Goal: Information Seeking & Learning: Check status

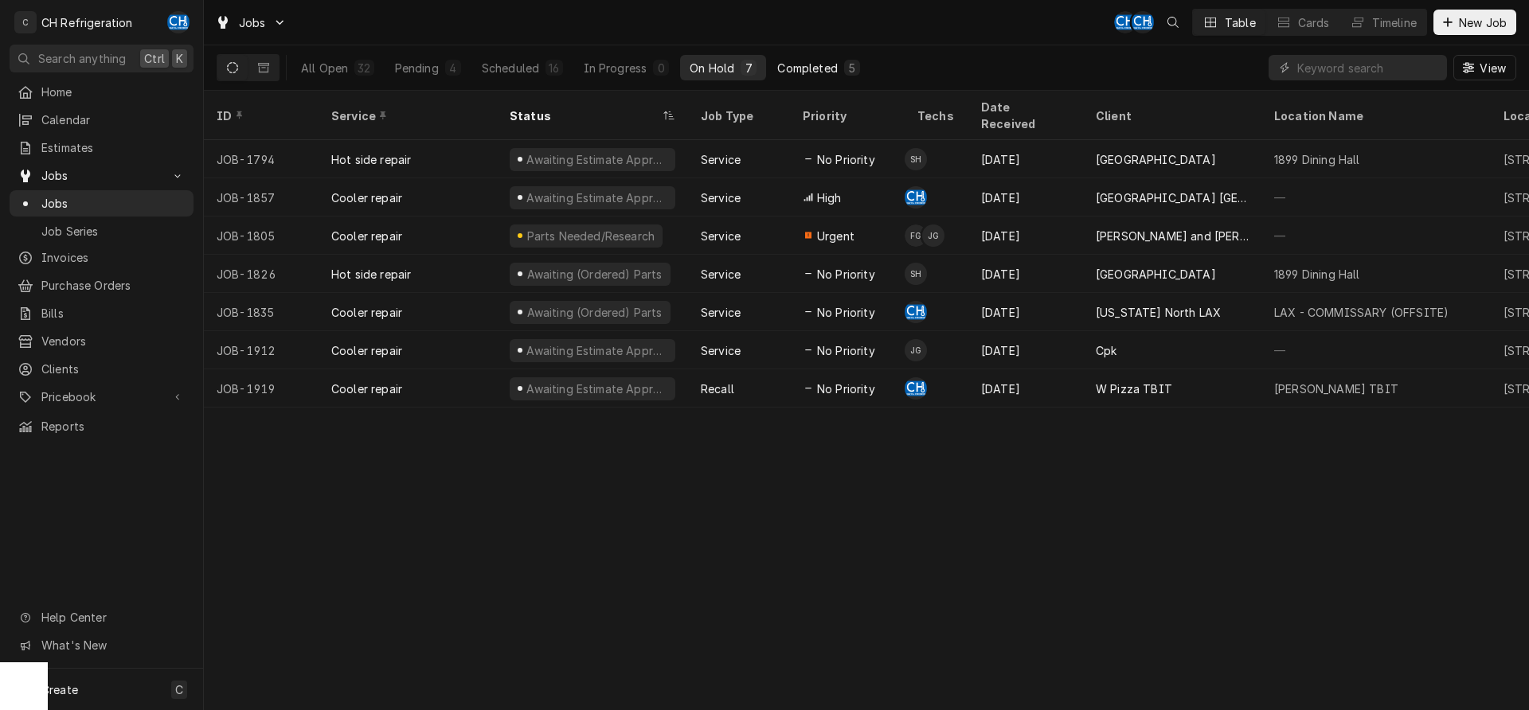
click at [845, 69] on div "5" at bounding box center [852, 68] width 16 height 16
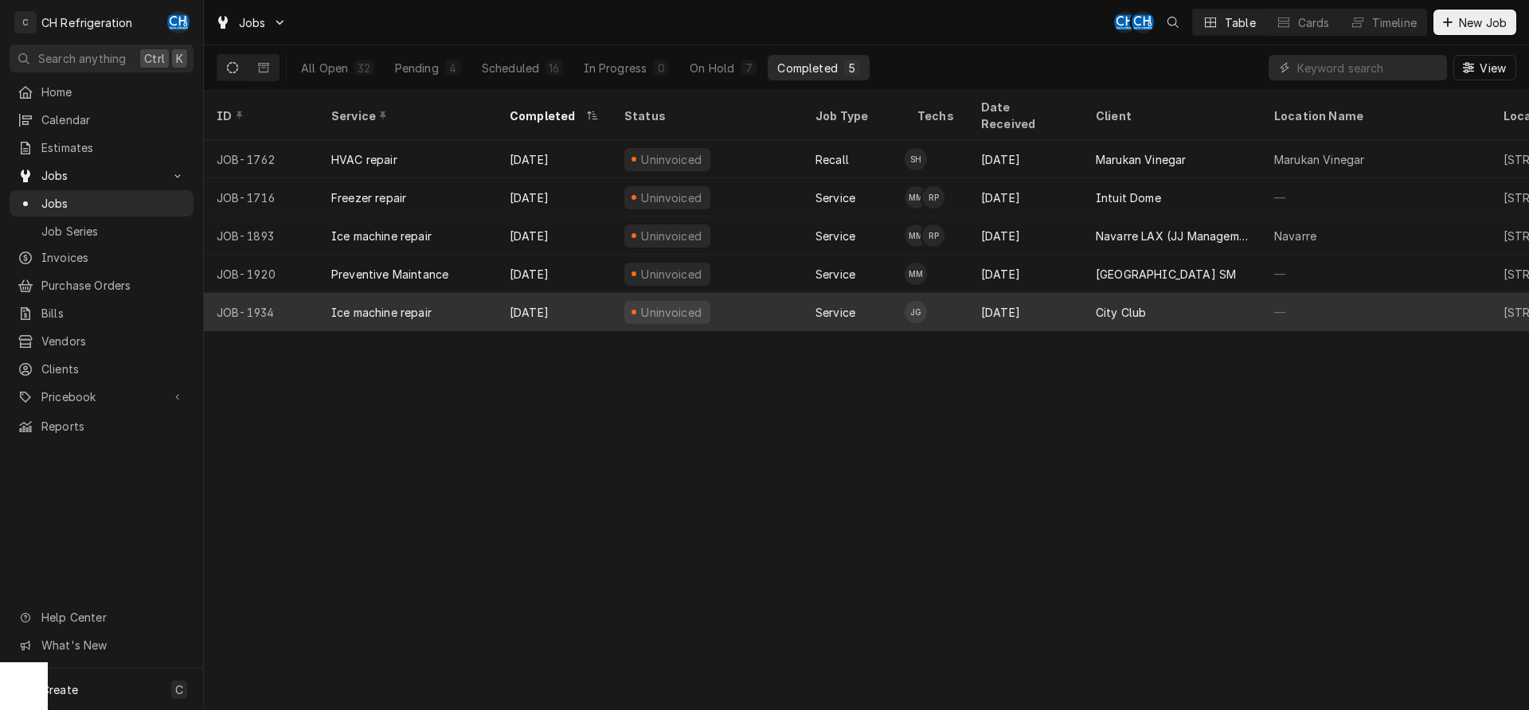
click at [1236, 293] on div "City Club" at bounding box center [1172, 312] width 178 height 38
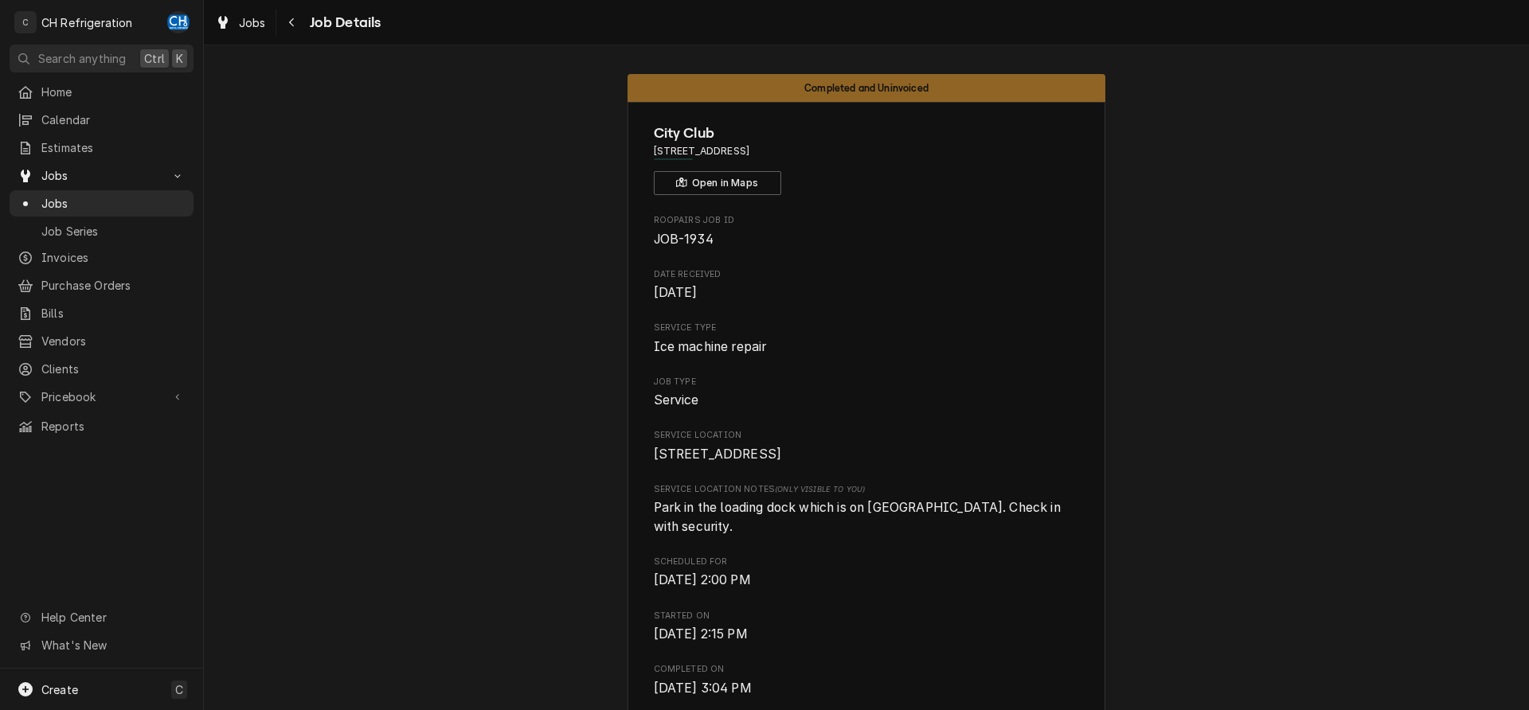
scroll to position [650, 0]
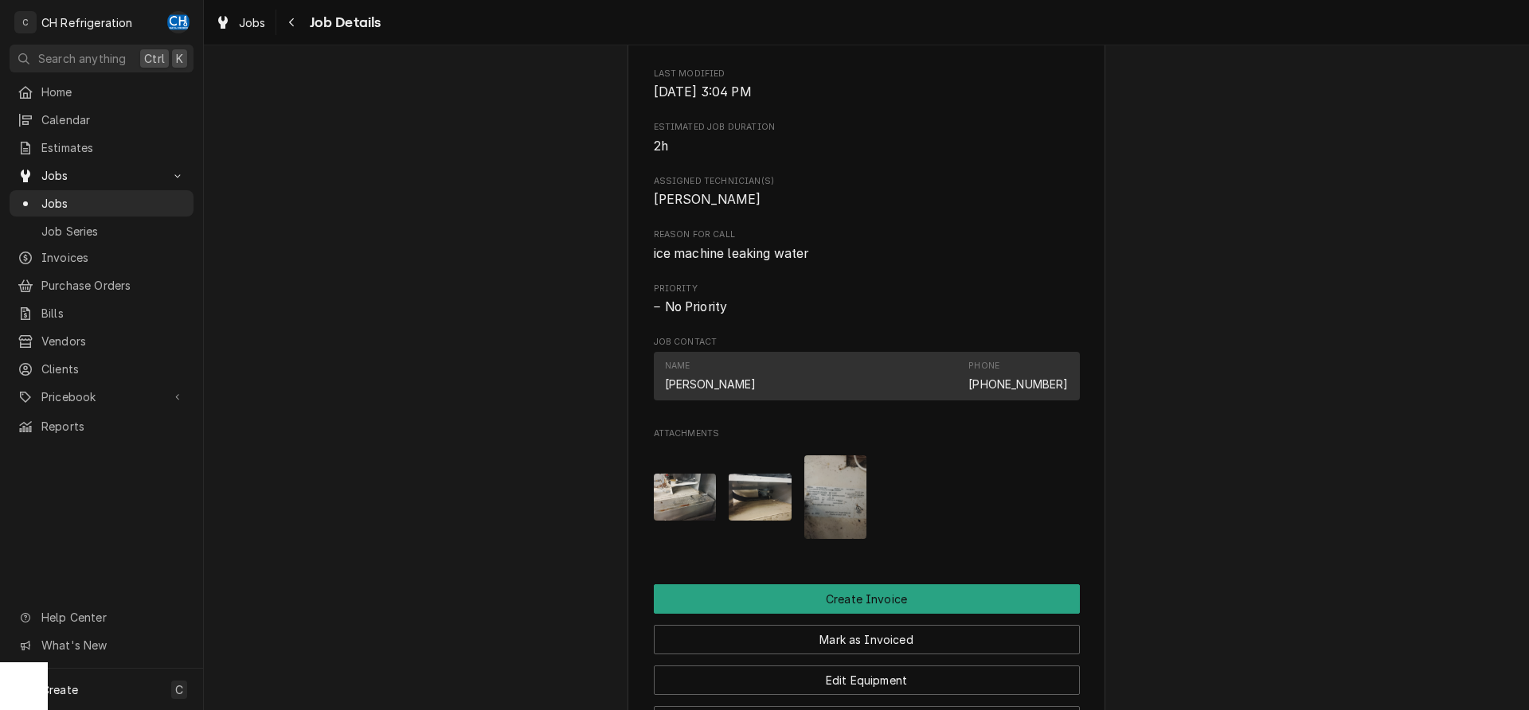
click at [844, 495] on img "Attachments" at bounding box center [835, 497] width 63 height 84
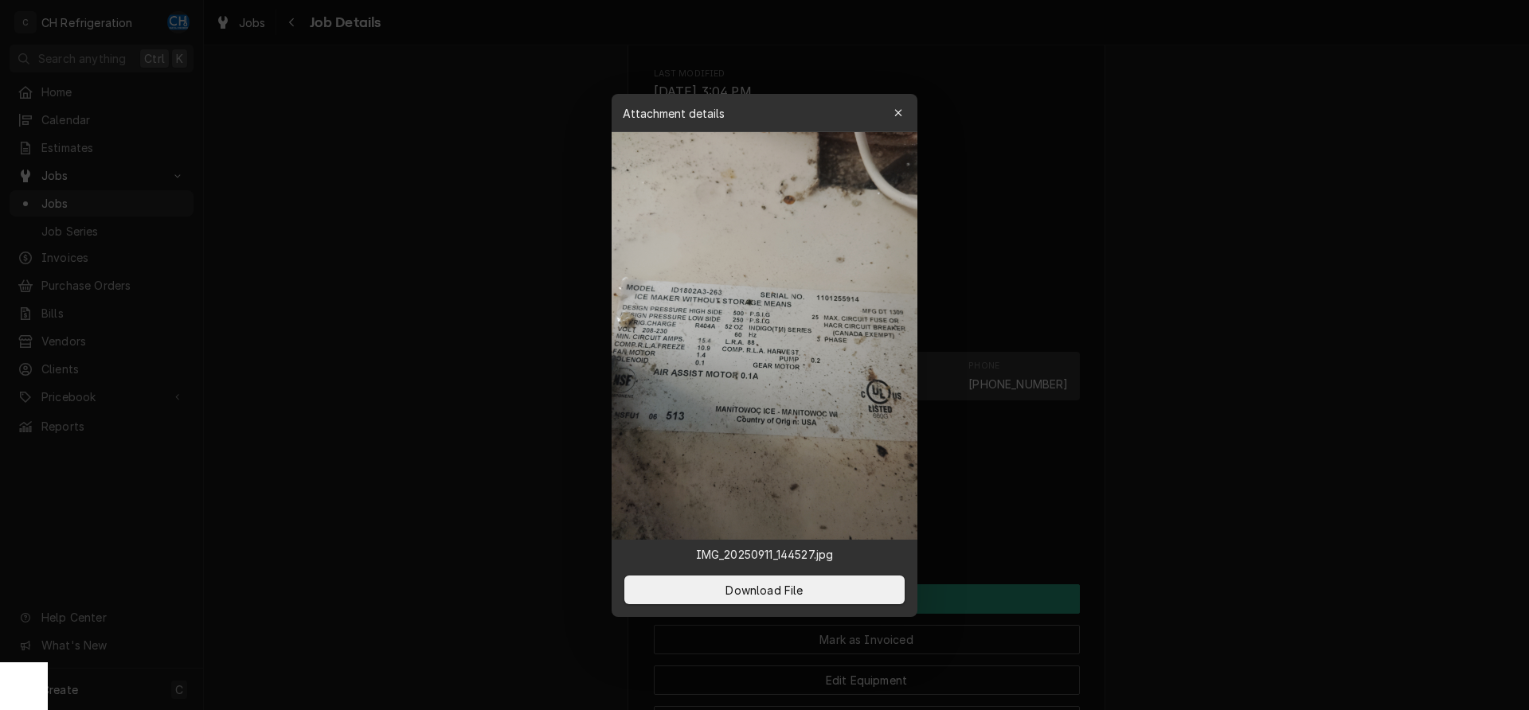
click at [1245, 461] on div at bounding box center [764, 355] width 1529 height 710
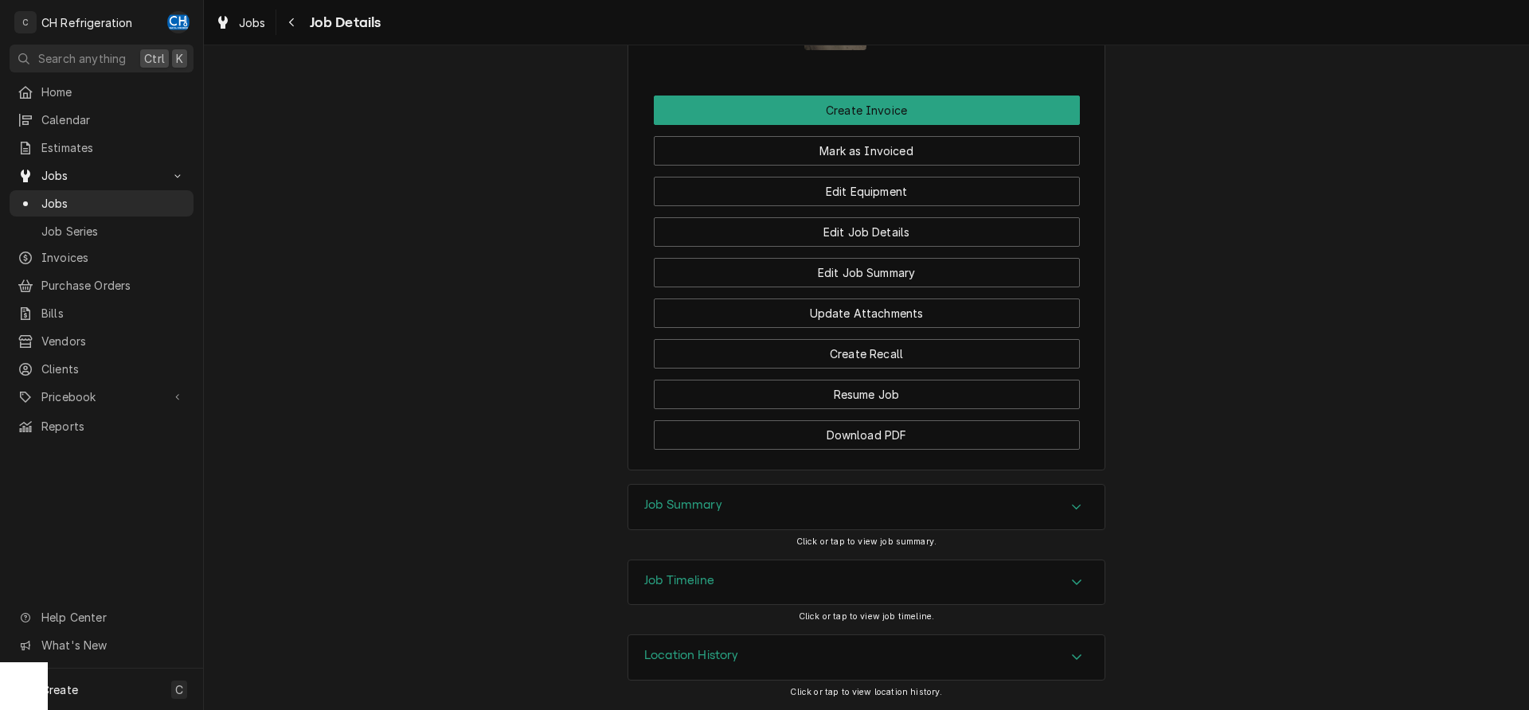
click at [900, 510] on div "Job Summary" at bounding box center [866, 507] width 476 height 45
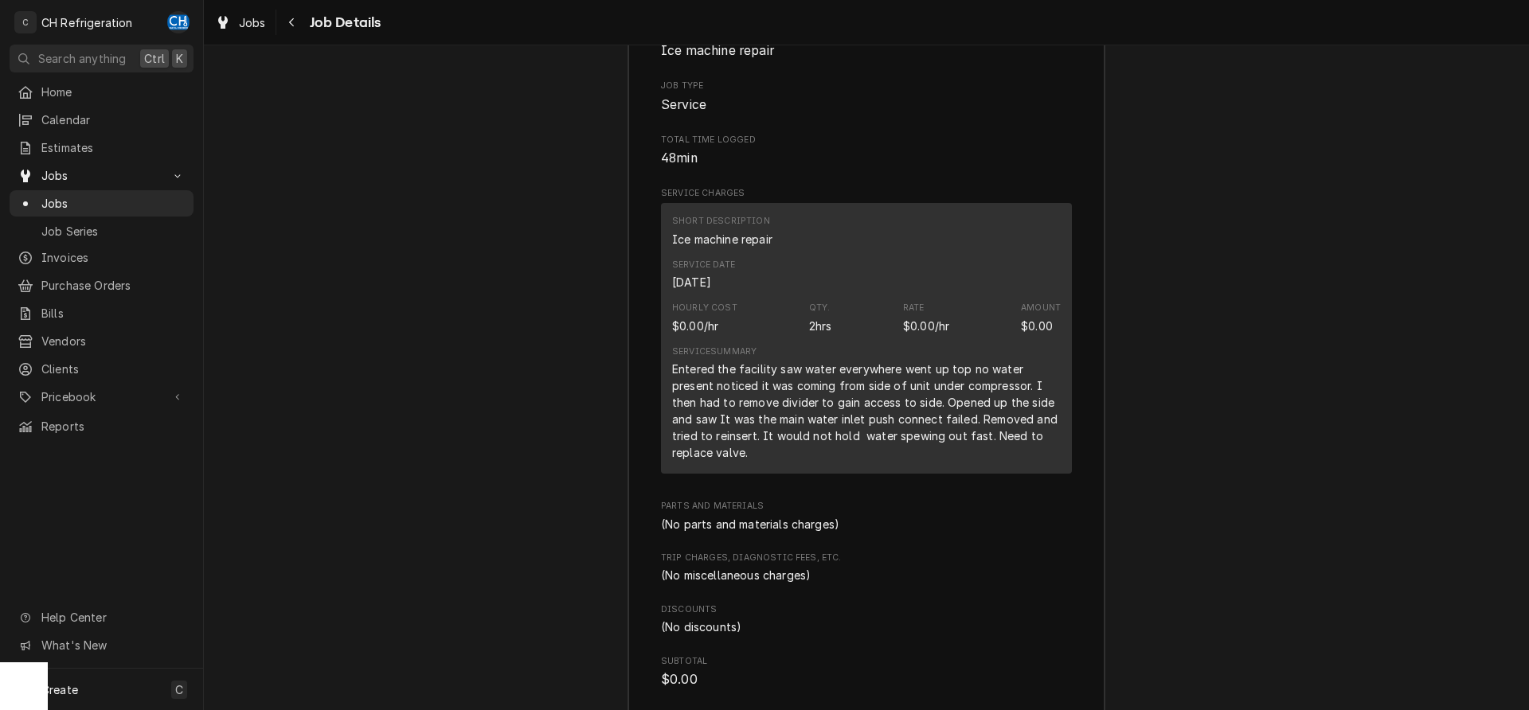
scroll to position [1788, 0]
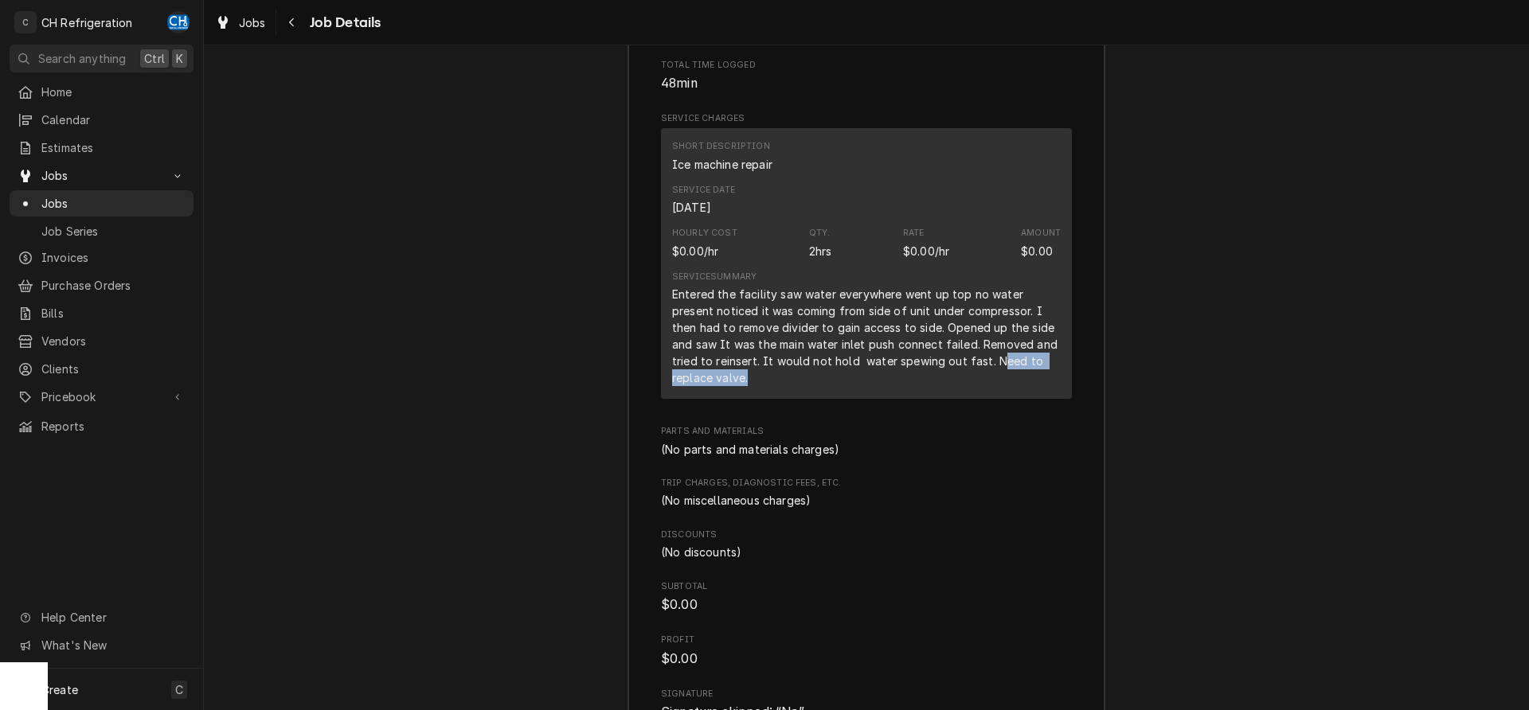
drag, startPoint x: 998, startPoint y: 362, endPoint x: 1020, endPoint y: 376, distance: 26.1
click at [1020, 376] on div "Entered the facility saw water everywhere went up top no water present noticed …" at bounding box center [866, 336] width 389 height 100
click at [942, 377] on div "Entered the facility saw water everywhere went up top no water present noticed …" at bounding box center [866, 336] width 389 height 100
drag, startPoint x: 698, startPoint y: 324, endPoint x: 843, endPoint y: 322, distance: 144.9
click at [840, 322] on div "Entered the facility saw water everywhere went up top no water present noticed …" at bounding box center [866, 336] width 389 height 100
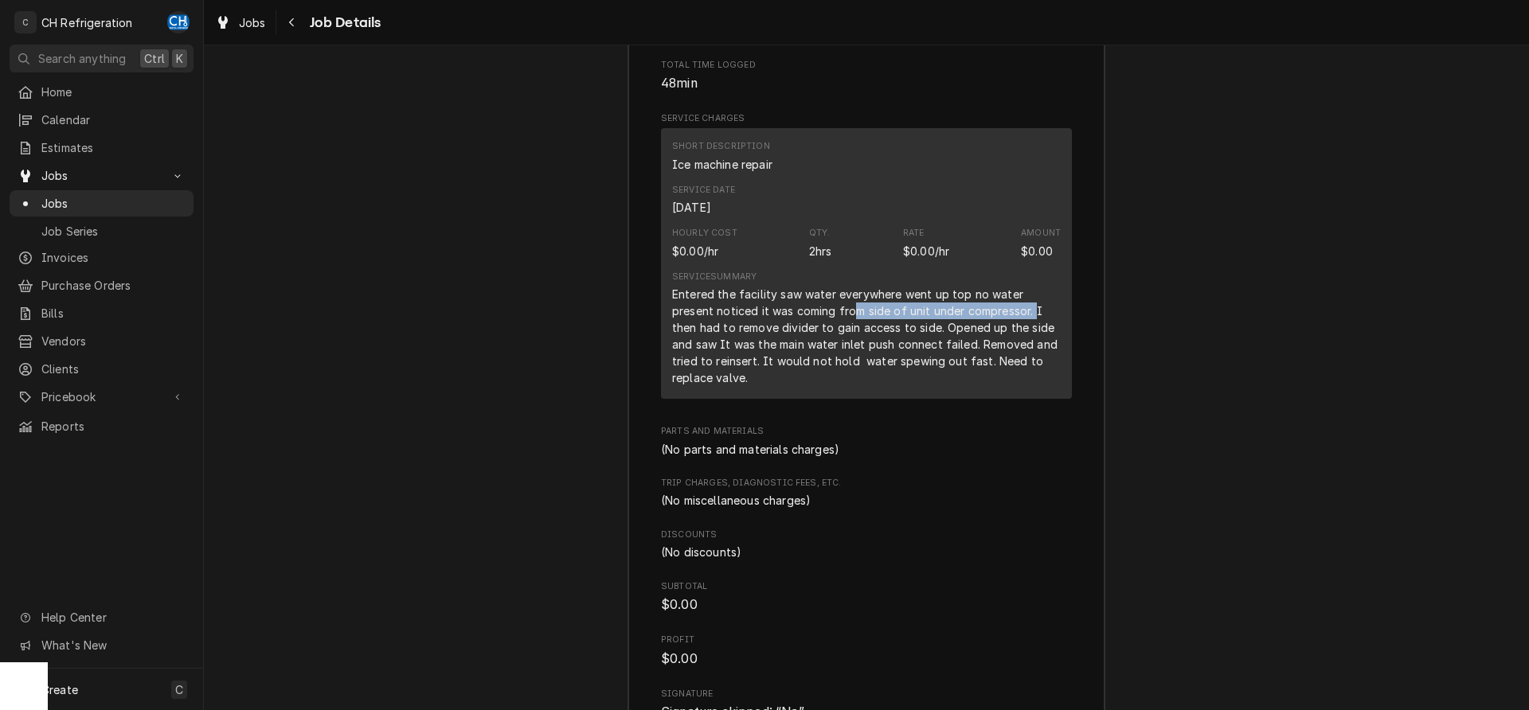
drag, startPoint x: 865, startPoint y: 318, endPoint x: 1037, endPoint y: 317, distance: 171.2
click at [1037, 317] on div "Entered the facility saw water everywhere went up top no water present noticed …" at bounding box center [866, 336] width 389 height 100
click at [1035, 317] on div "Entered the facility saw water everywhere went up top no water present noticed …" at bounding box center [866, 336] width 389 height 100
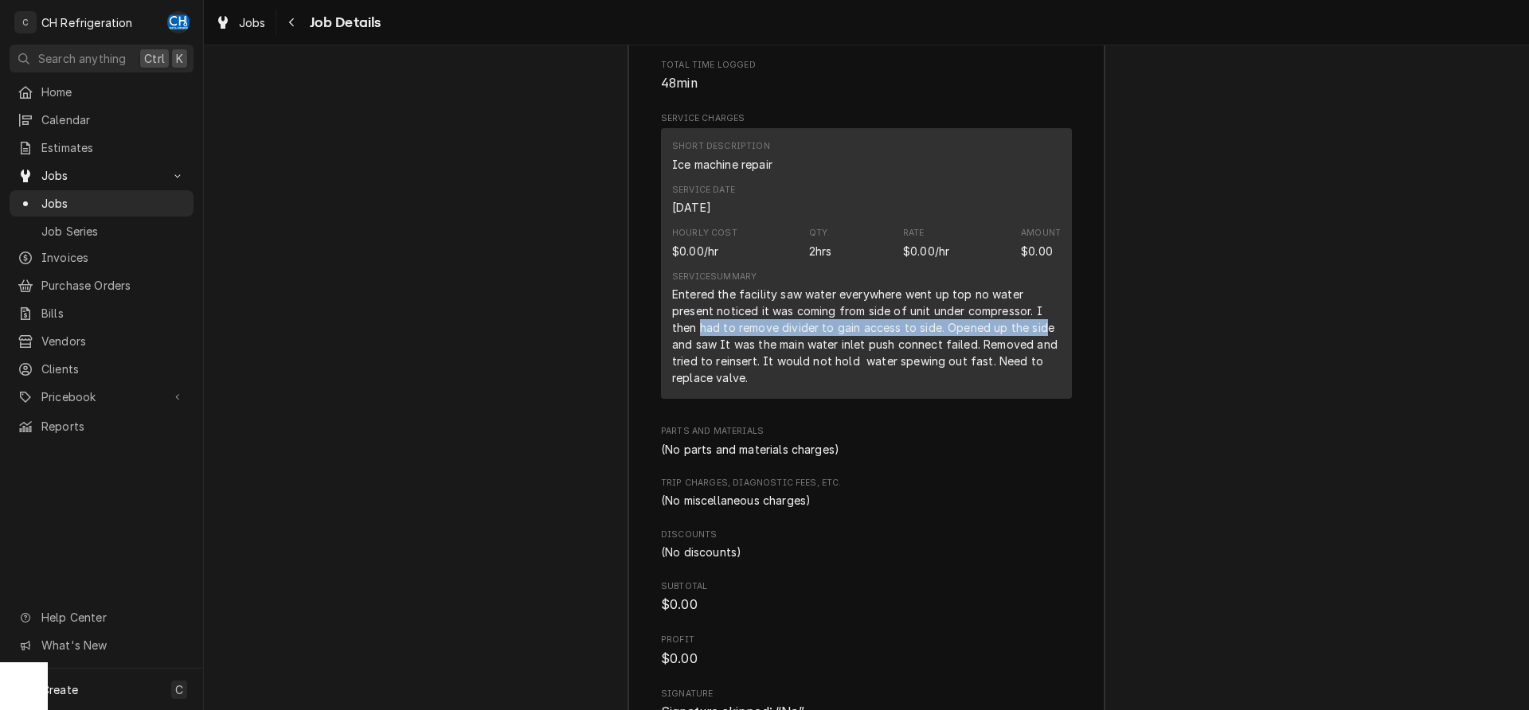
drag, startPoint x: 700, startPoint y: 329, endPoint x: 1039, endPoint y: 328, distance: 339.2
click at [1044, 327] on div "Entered the facility saw water everywhere went up top no water present noticed …" at bounding box center [866, 336] width 389 height 100
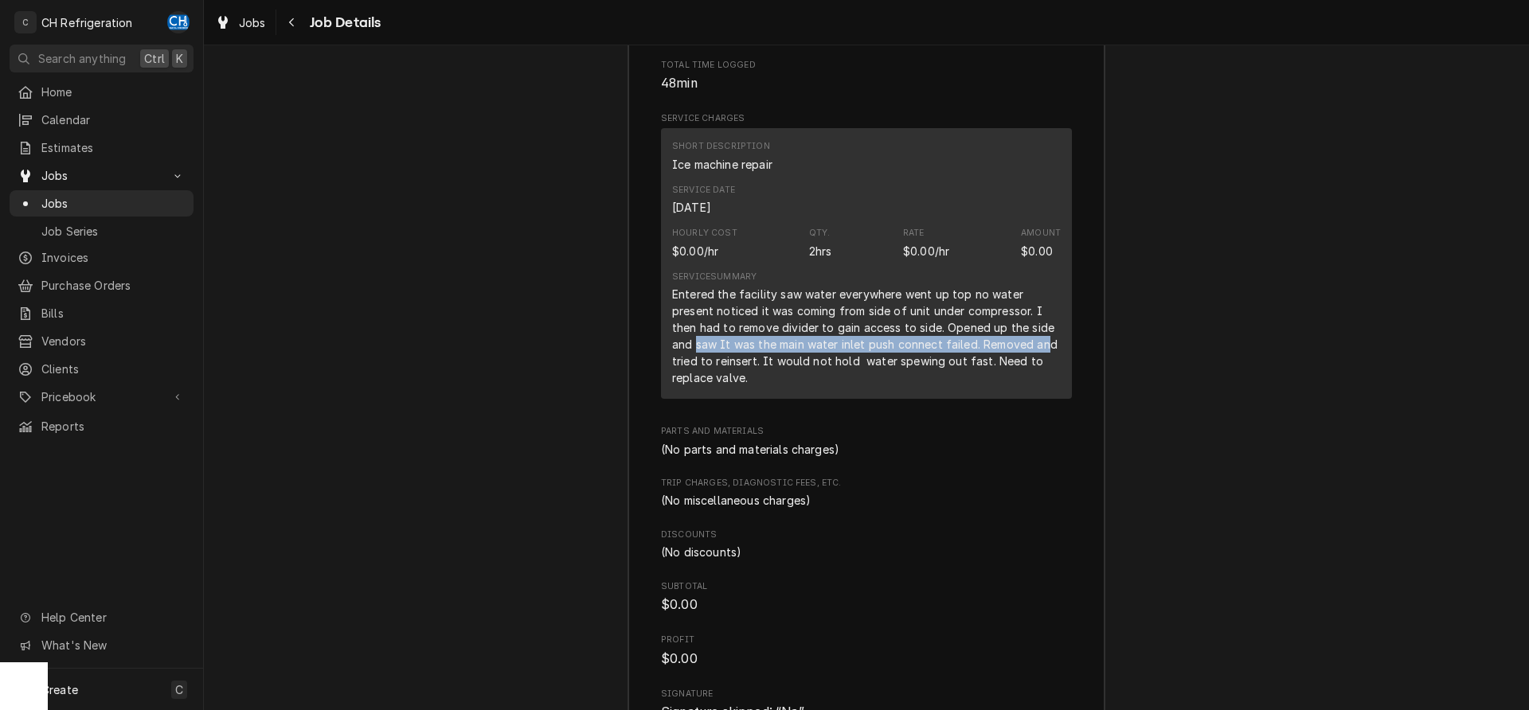
drag, startPoint x: 701, startPoint y: 345, endPoint x: 761, endPoint y: 348, distance: 60.6
click at [1038, 349] on div "Entered the facility saw water everywhere went up top no water present noticed …" at bounding box center [866, 336] width 389 height 100
drag, startPoint x: 704, startPoint y: 358, endPoint x: 922, endPoint y: 361, distance: 218.2
click at [922, 361] on div "Entered the facility saw water everywhere went up top no water present noticed …" at bounding box center [866, 336] width 389 height 100
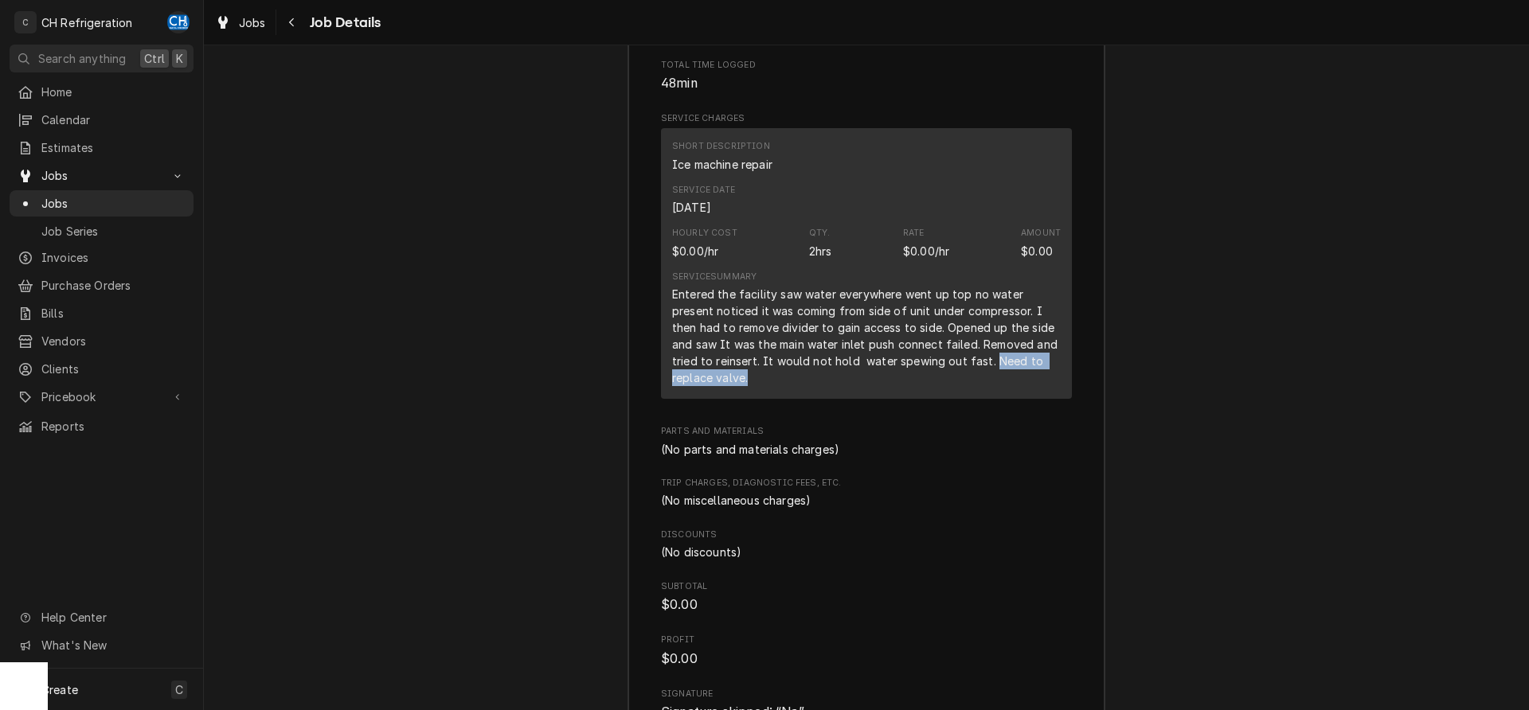
drag, startPoint x: 995, startPoint y: 362, endPoint x: 1038, endPoint y: 378, distance: 45.8
click at [1057, 371] on div "Entered the facility saw water everywhere went up top no water present noticed …" at bounding box center [866, 336] width 389 height 100
click at [802, 388] on div "Service Summary Entered the facility saw water everywhere went up top no water …" at bounding box center [866, 328] width 389 height 127
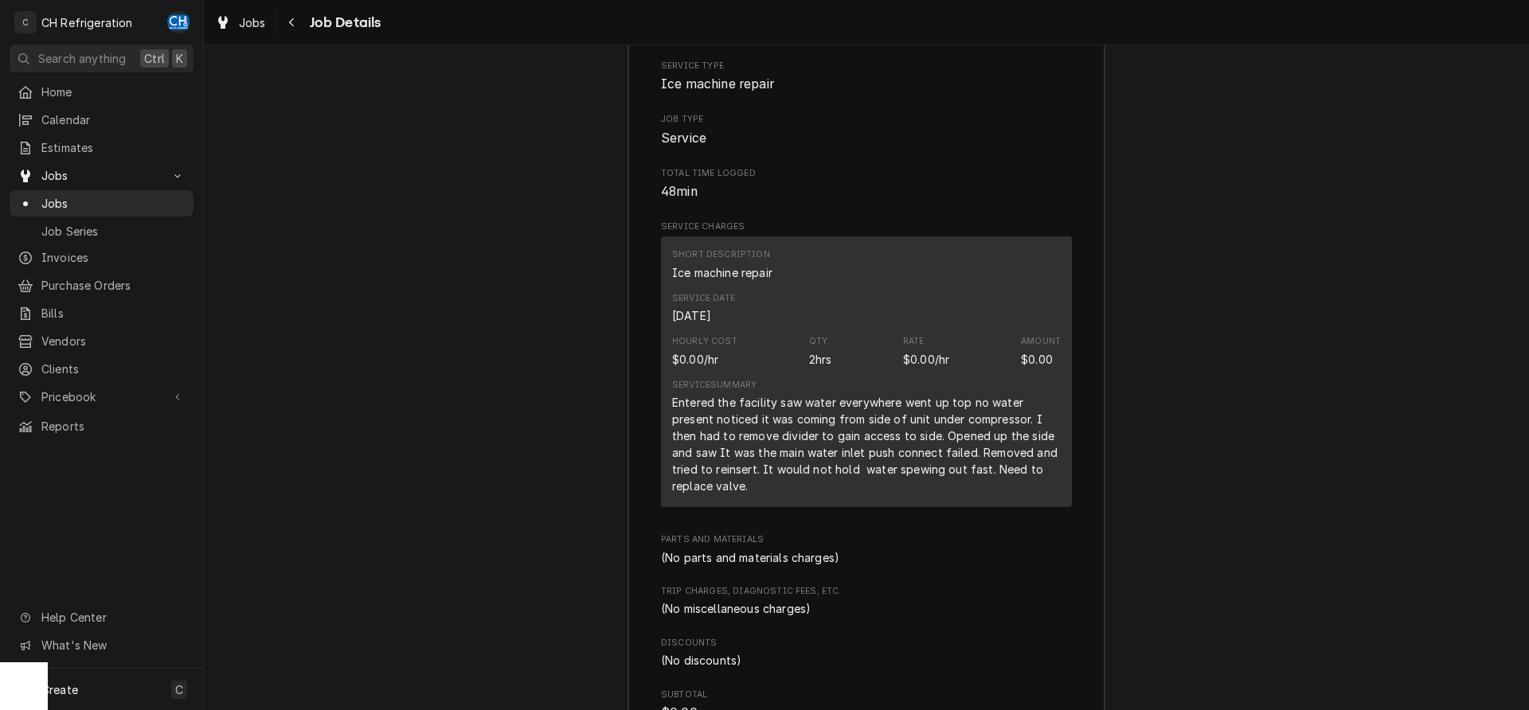
scroll to position [1678, 0]
drag, startPoint x: 957, startPoint y: 440, endPoint x: 1055, endPoint y: 457, distance: 99.3
click at [1055, 457] on div "Entered the facility saw water everywhere went up top no water present noticed …" at bounding box center [866, 446] width 389 height 100
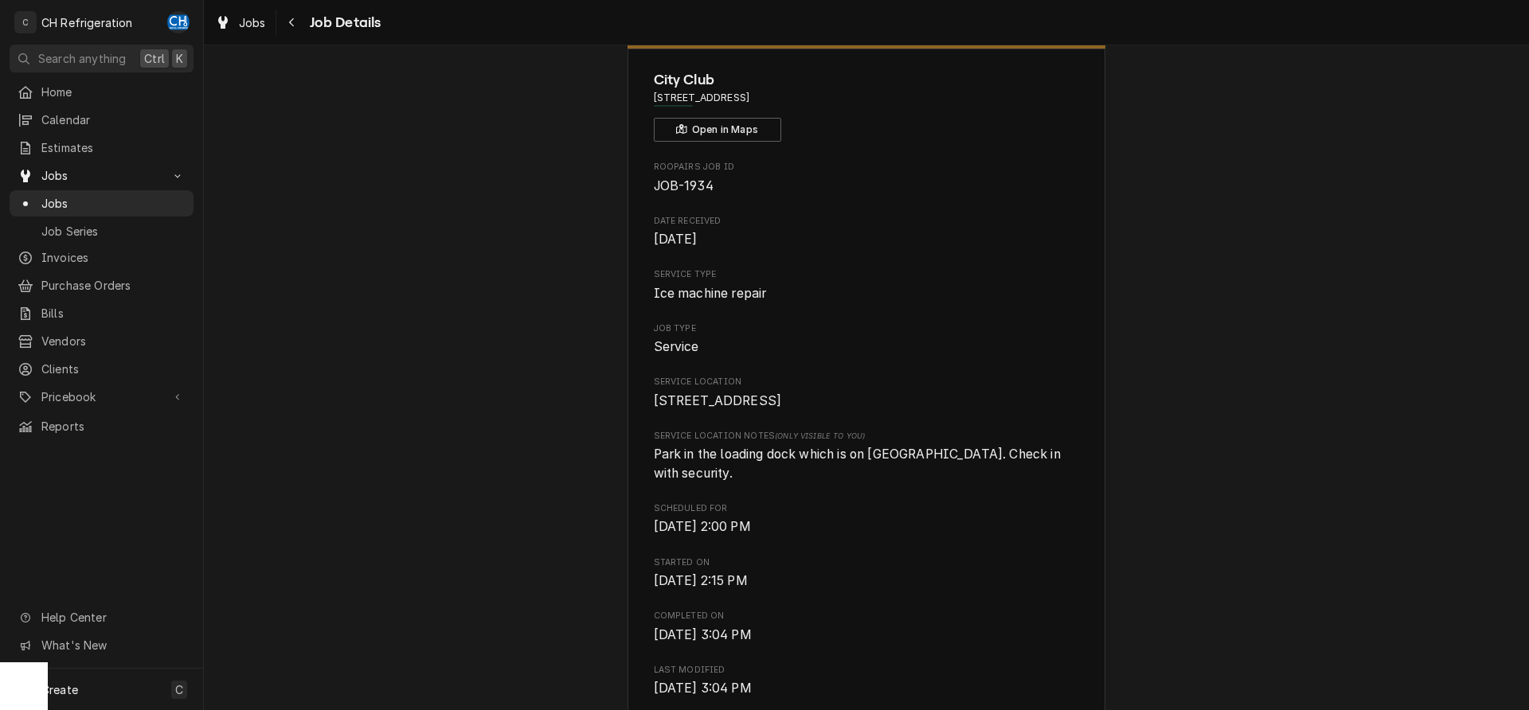
scroll to position [0, 0]
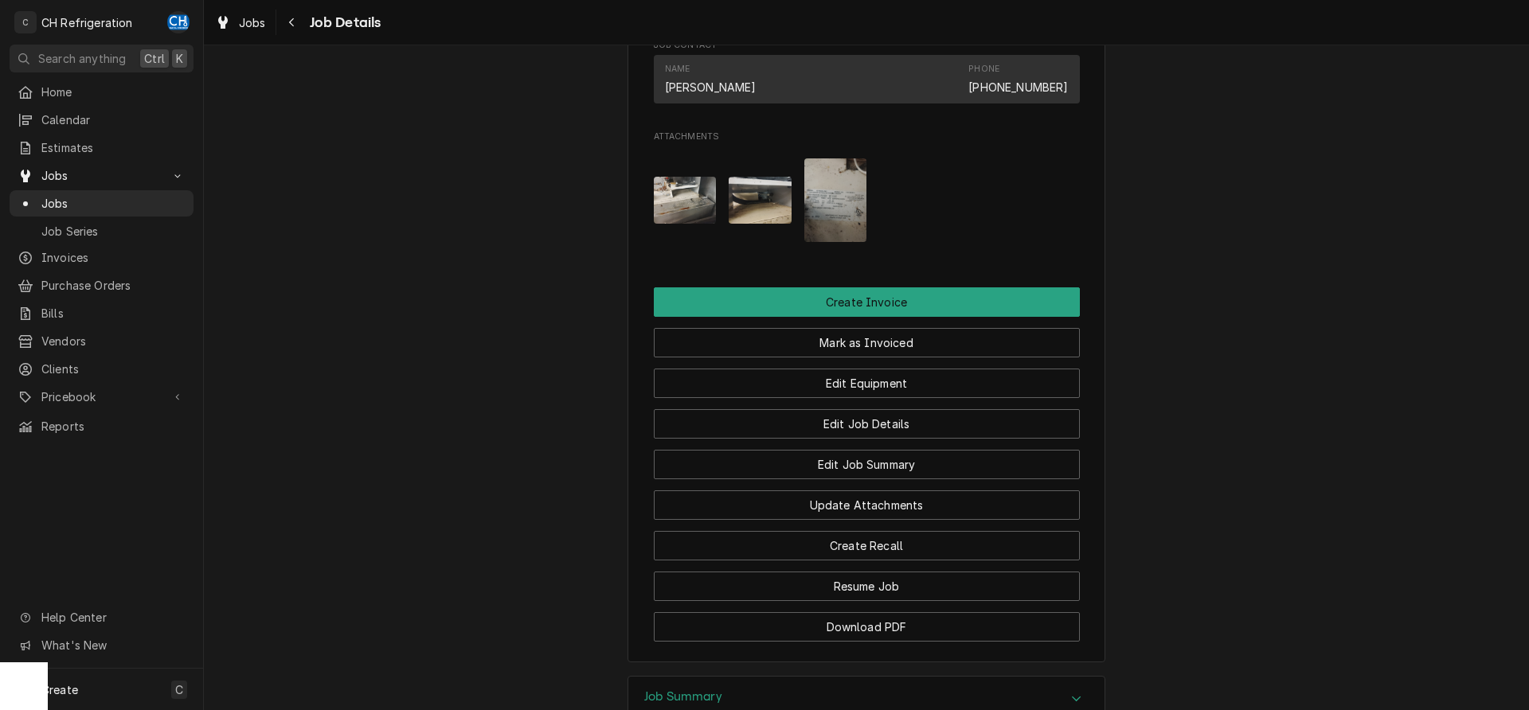
scroll to position [378, 0]
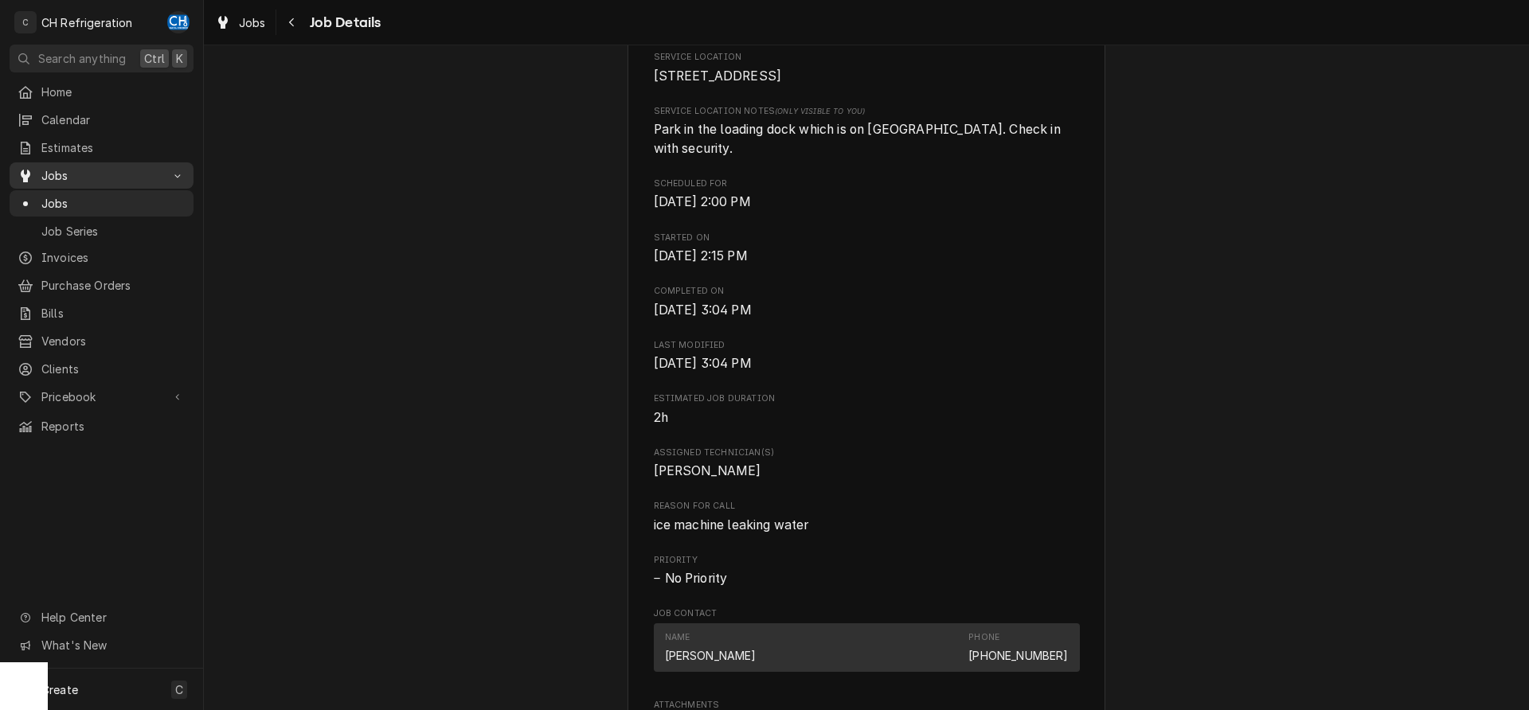
click at [114, 174] on span "Jobs" at bounding box center [101, 175] width 120 height 17
click at [108, 175] on span "Jobs" at bounding box center [101, 175] width 120 height 17
click at [60, 195] on span "Jobs" at bounding box center [113, 203] width 144 height 17
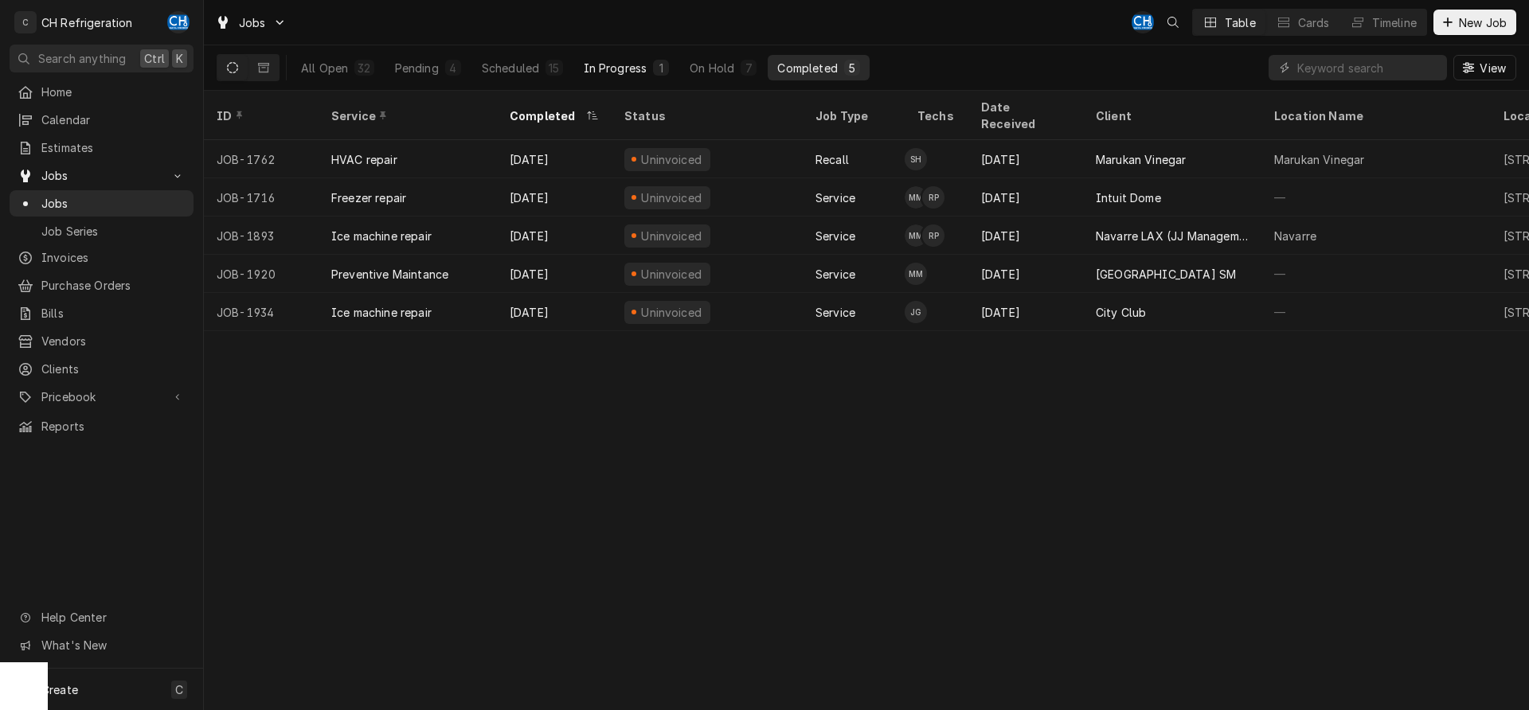
click at [634, 67] on div "In Progress" at bounding box center [616, 68] width 64 height 17
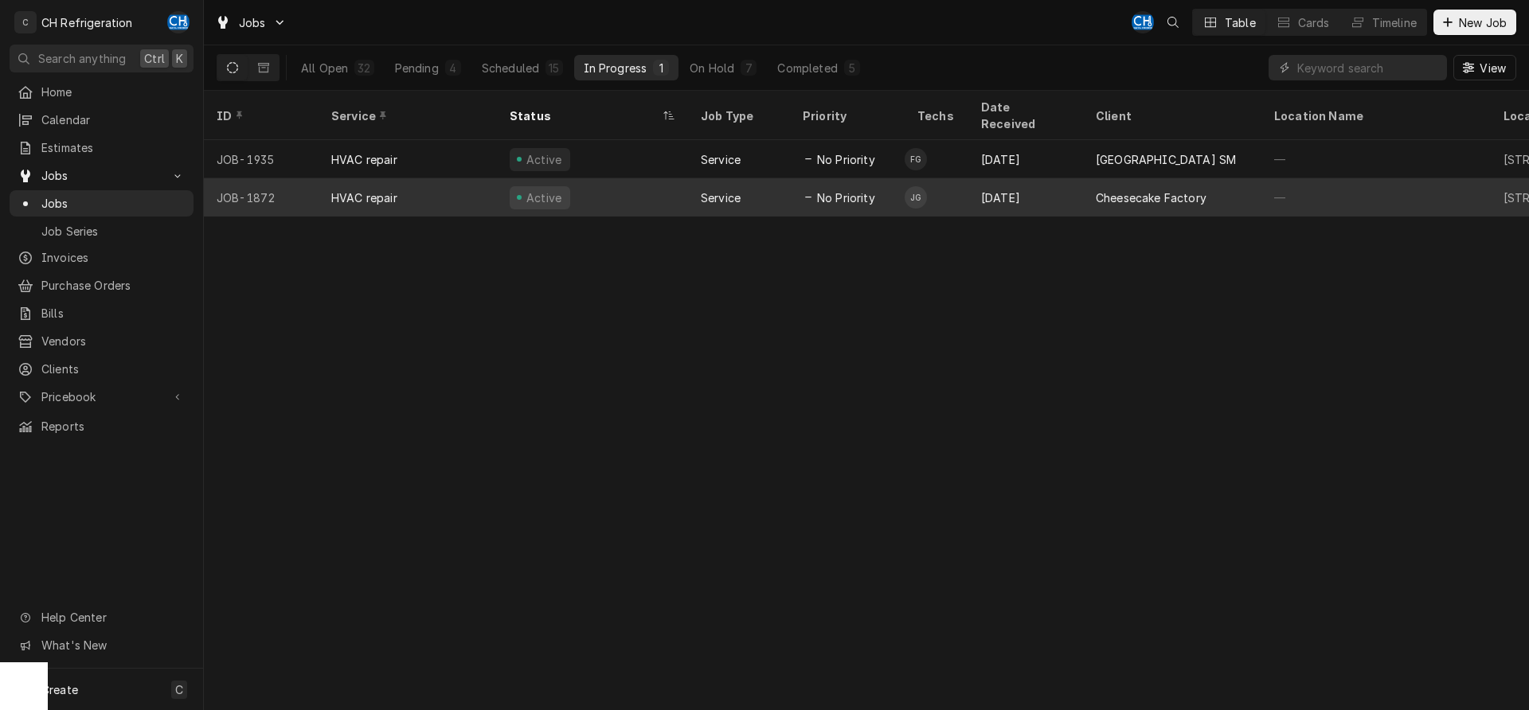
click at [1141, 189] on div "Cheesecake Factory" at bounding box center [1151, 197] width 111 height 17
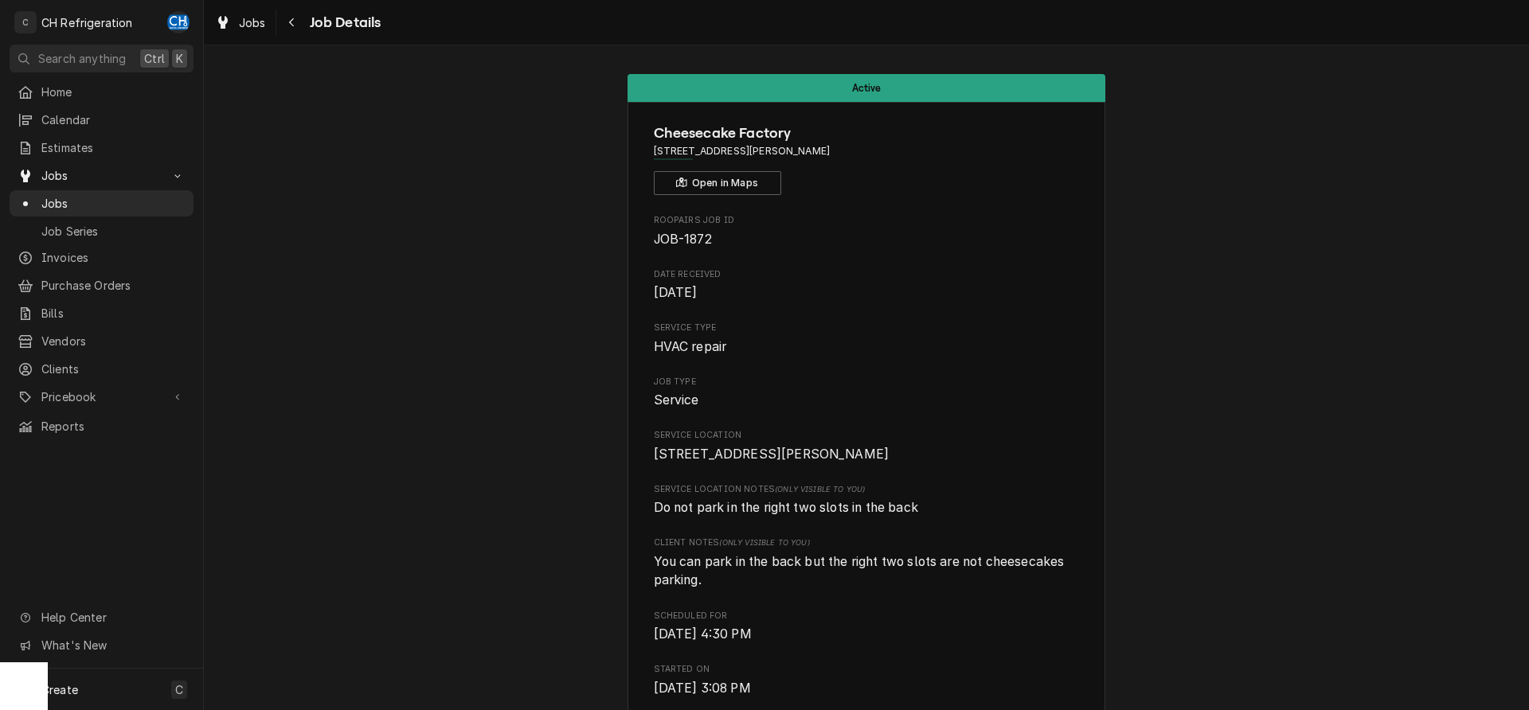
scroll to position [812, 0]
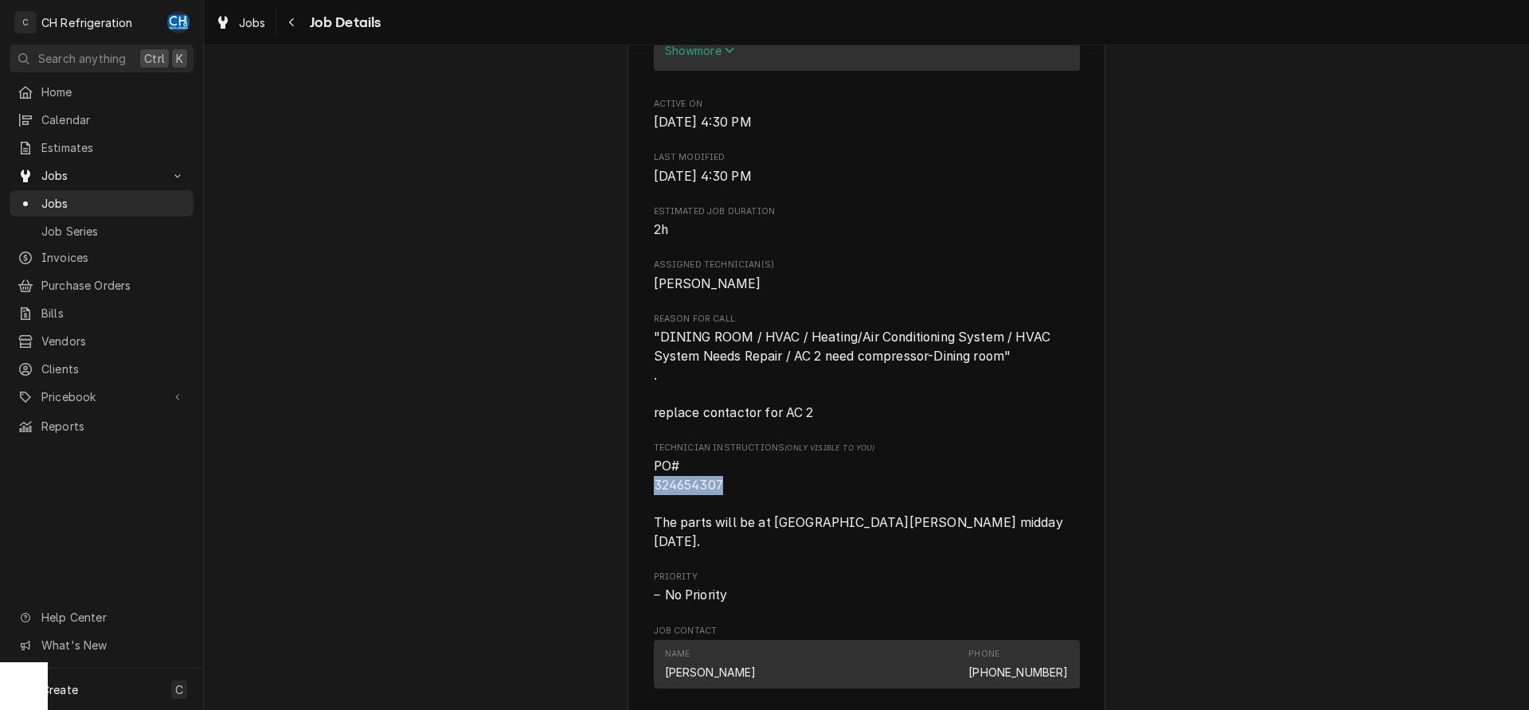
drag, startPoint x: 732, startPoint y: 505, endPoint x: 653, endPoint y: 508, distance: 78.9
click at [653, 508] on div "Cheesecake Factory 364 N Beverly Dr, Beverly Hills, CA 90210 Open in Maps Roopa…" at bounding box center [866, 228] width 478 height 1877
click at [738, 506] on span "PO# 324654307 The parts will be at United Carson midday tomorrow." at bounding box center [867, 504] width 426 height 94
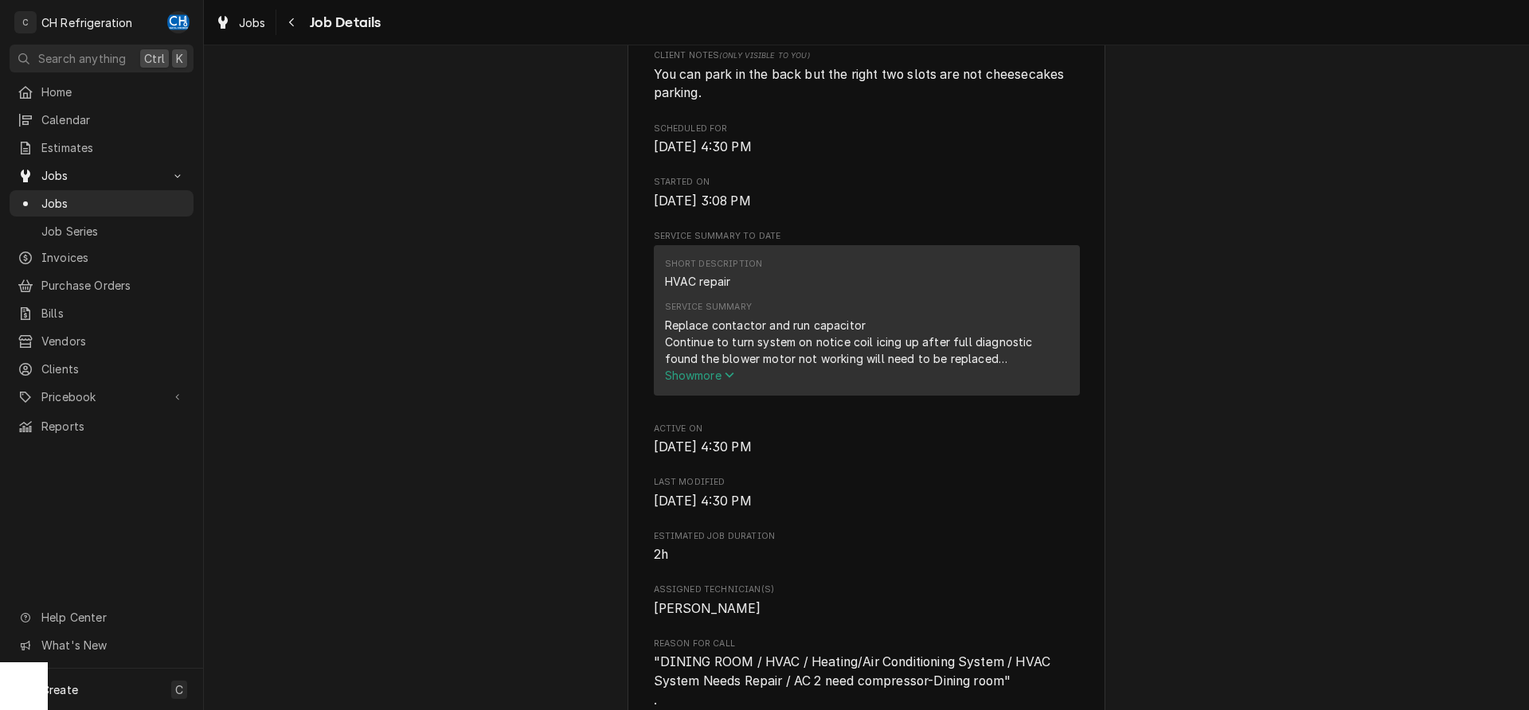
scroll to position [975, 0]
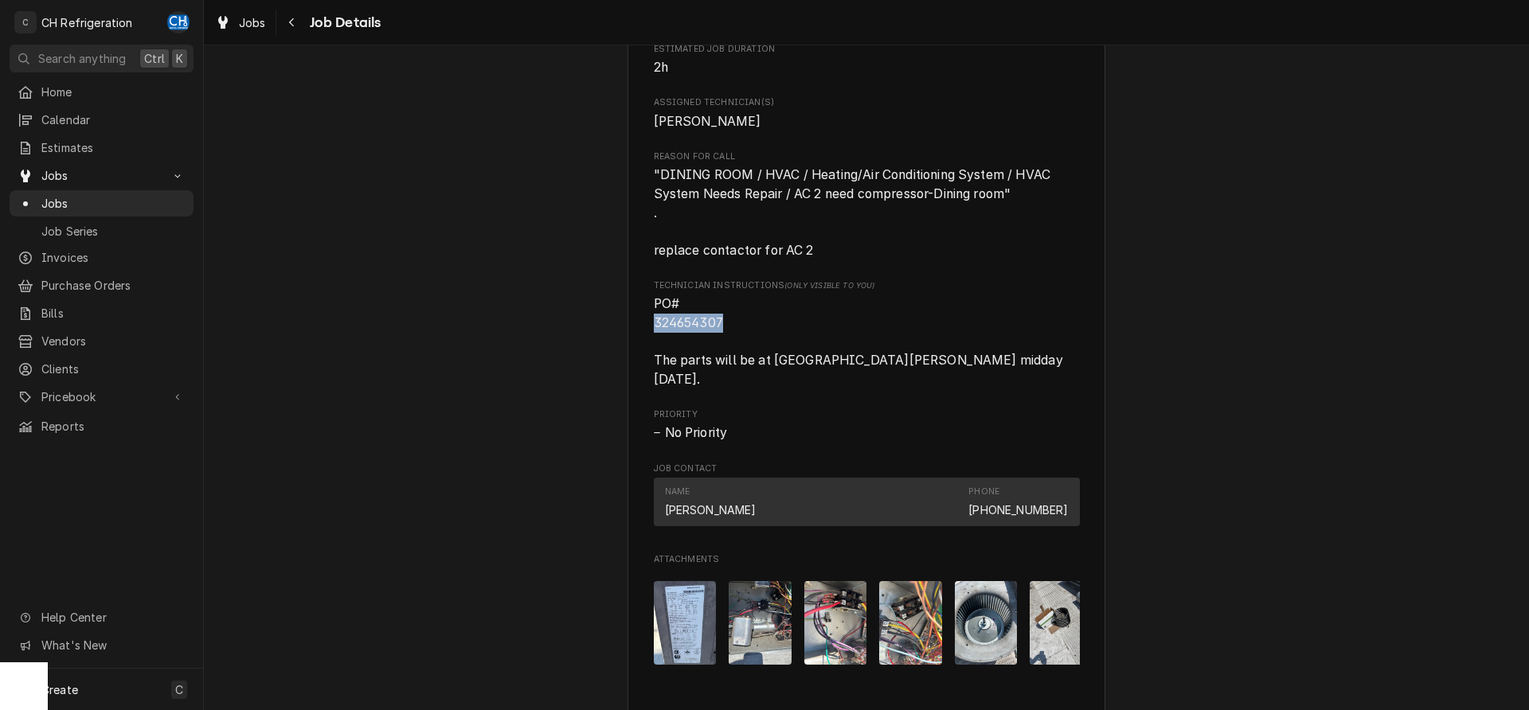
drag, startPoint x: 721, startPoint y: 342, endPoint x: 644, endPoint y: 338, distance: 76.5
click at [644, 338] on div "Cheesecake Factory 364 N Beverly Dr, Beverly Hills, CA 90210 Open in Maps Roopa…" at bounding box center [866, 65] width 478 height 1877
click at [724, 342] on span "PO# 324654307 The parts will be at United Carson midday tomorrow." at bounding box center [867, 342] width 426 height 94
